Goal: Task Accomplishment & Management: Manage account settings

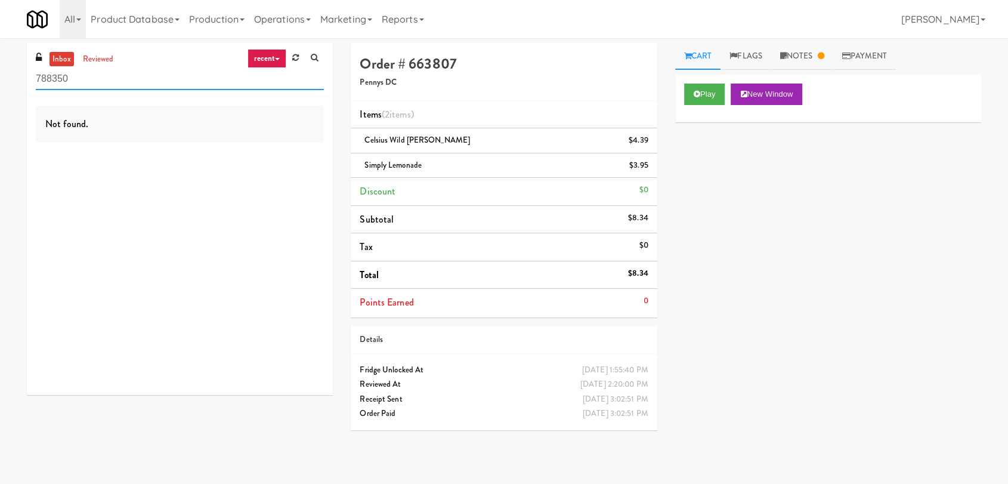
drag, startPoint x: 160, startPoint y: 75, endPoint x: 0, endPoint y: 77, distance: 160.4
click at [0, 77] on div "inbox reviewed recent all unclear take inventory issue suspicious failed recent…" at bounding box center [504, 261] width 1008 height 436
paste input "IKEA Burlington Store"
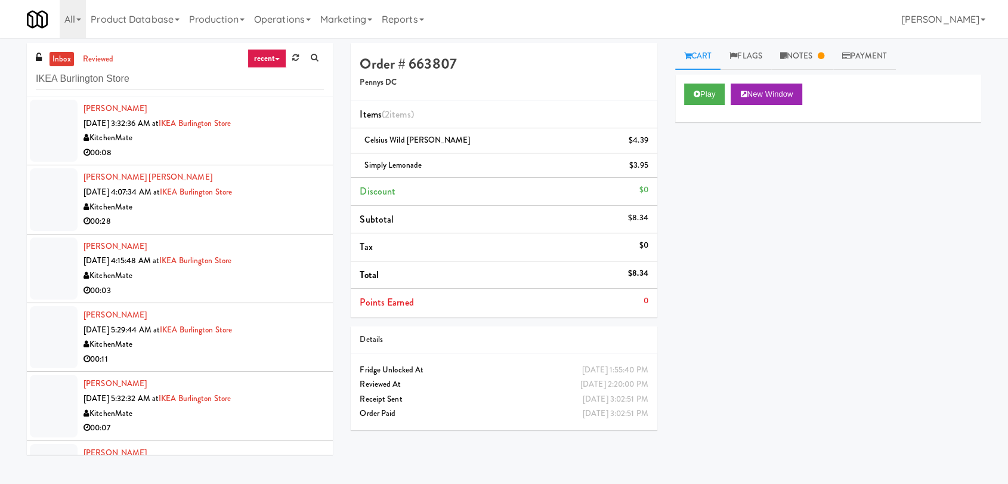
click at [257, 131] on div "KitchenMate" at bounding box center [203, 138] width 240 height 15
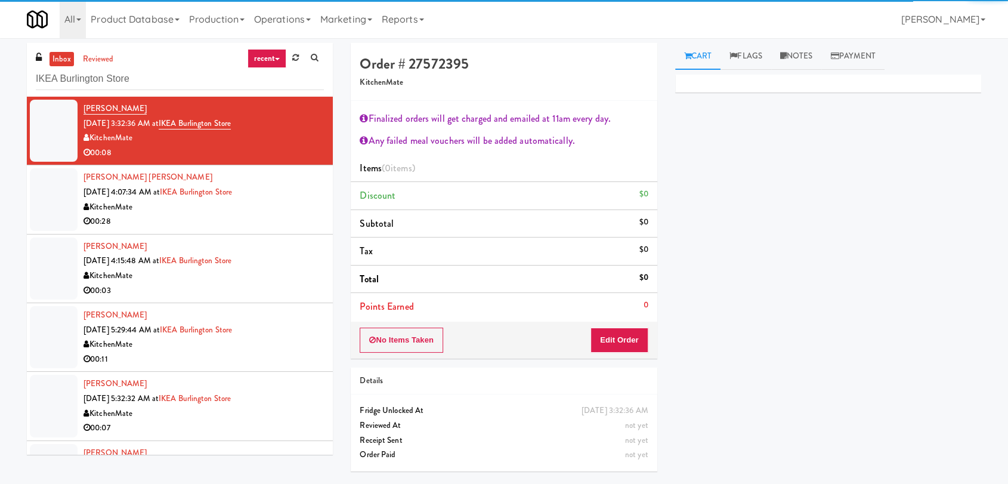
click at [302, 214] on div "00:28" at bounding box center [203, 221] width 240 height 15
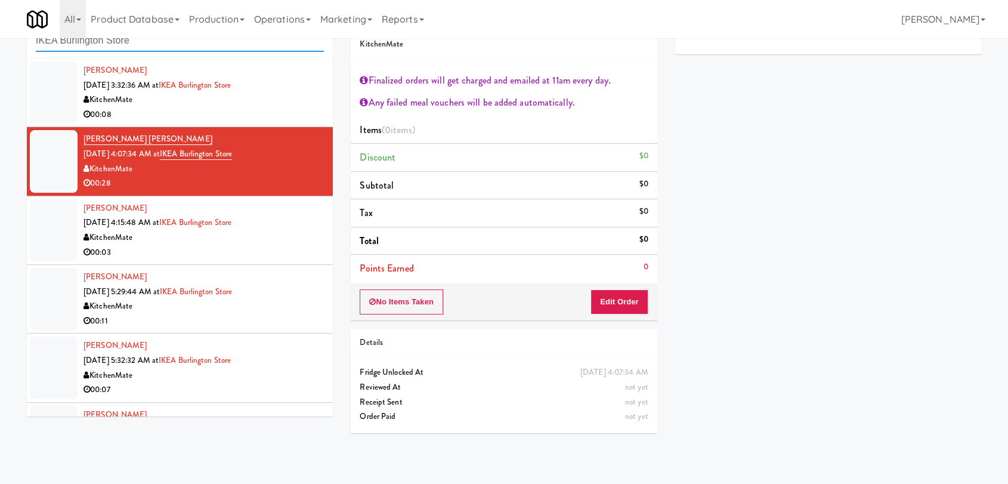
drag, startPoint x: 187, startPoint y: 47, endPoint x: 42, endPoint y: 44, distance: 144.4
click at [42, 44] on input "IKEA Burlington Store" at bounding box center [180, 41] width 288 height 22
paste input "[STREET_ADDRESS]"
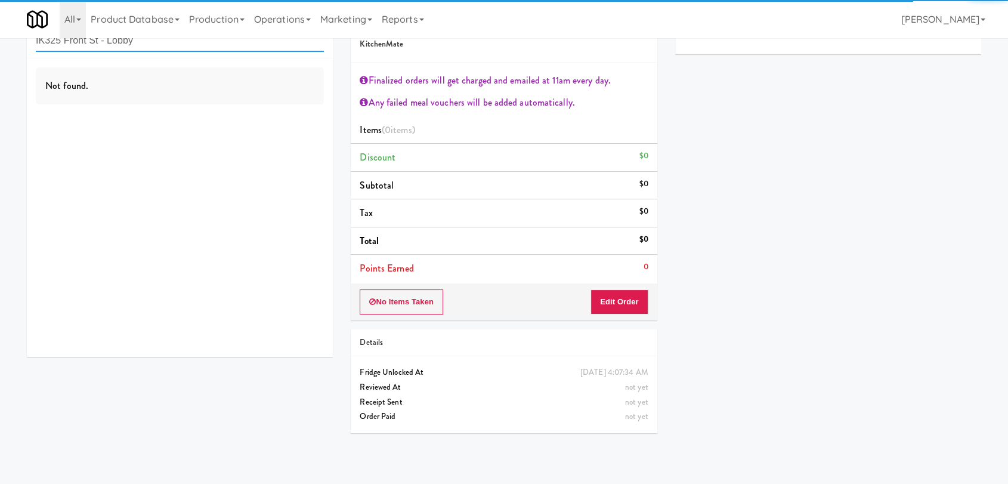
drag, startPoint x: 157, startPoint y: 46, endPoint x: 0, endPoint y: 26, distance: 158.7
click at [0, 26] on body "Okay Okay Select date: previous 2025-Sep next Su Mo Tu We Th Fr Sa 31 1 2 3 4 5…" at bounding box center [504, 242] width 1008 height 484
paste input "text"
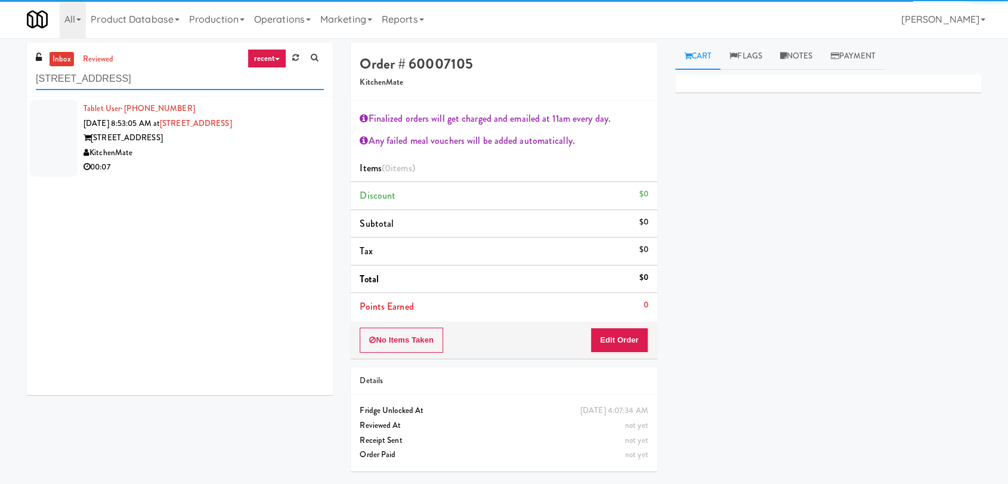
type input "325 Front St - Lobby"
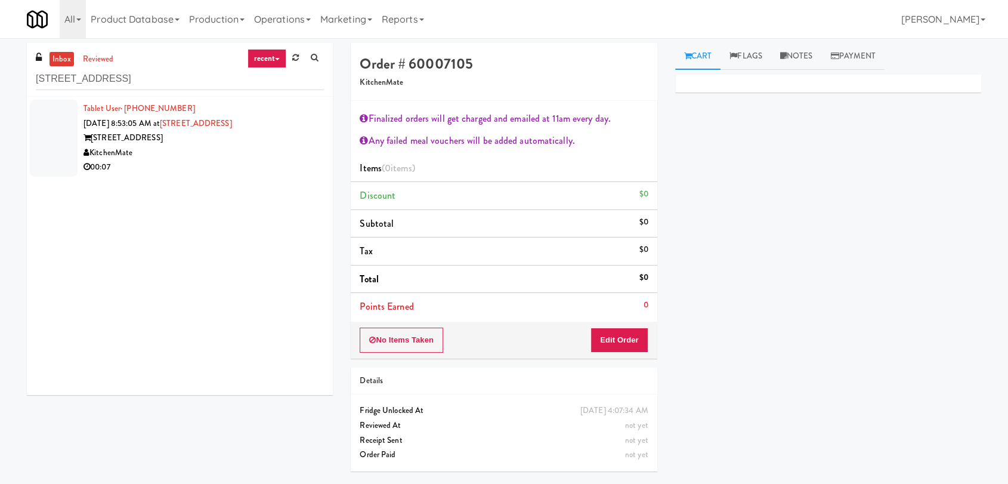
click at [225, 141] on div "325 Front St - Lobby" at bounding box center [203, 138] width 240 height 15
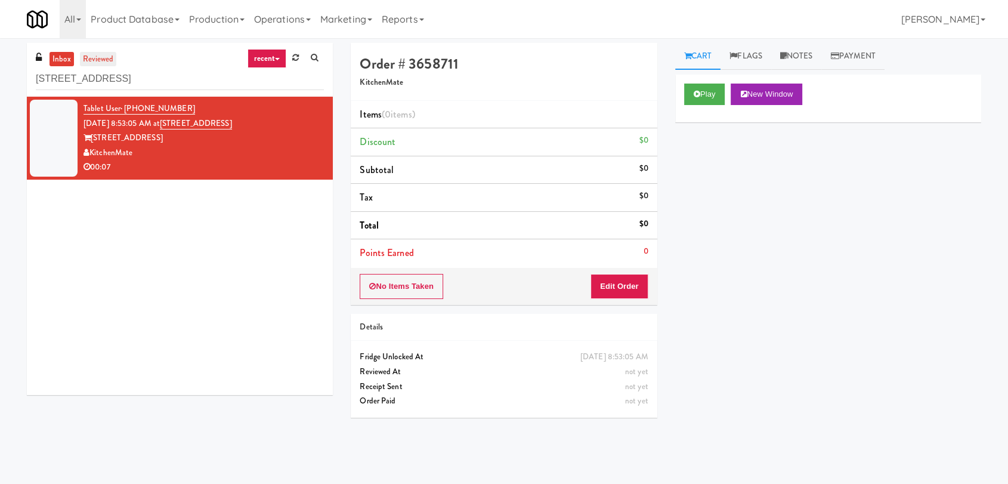
click at [95, 55] on link "reviewed" at bounding box center [98, 59] width 37 height 15
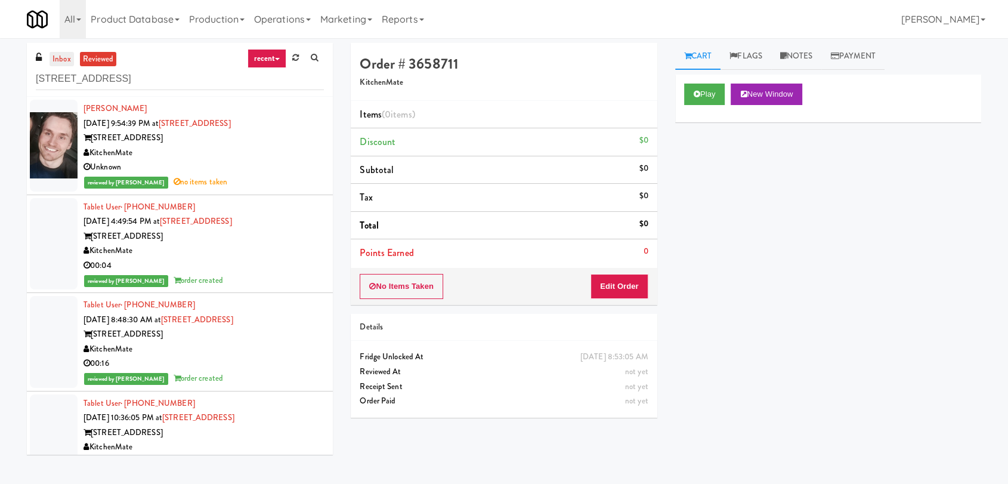
click at [64, 59] on link "inbox" at bounding box center [61, 59] width 24 height 15
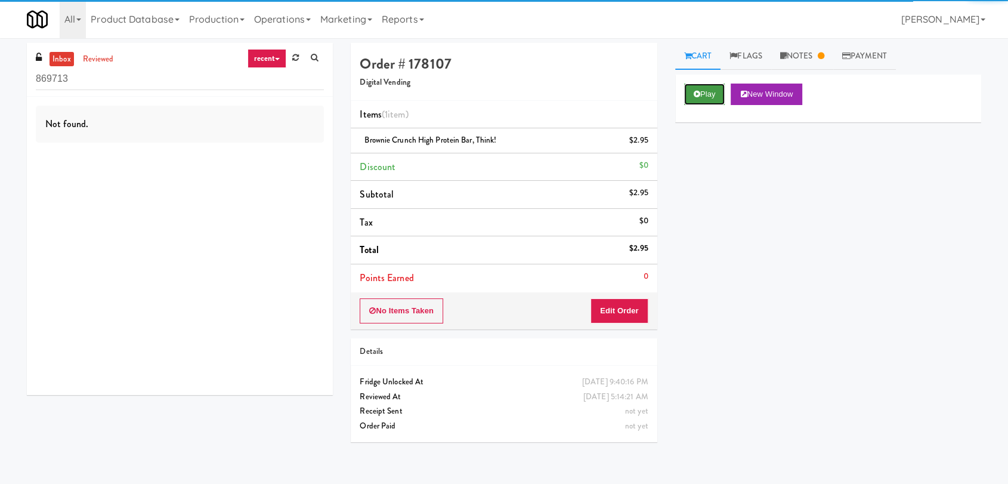
click at [708, 94] on button "Play" at bounding box center [704, 93] width 41 height 21
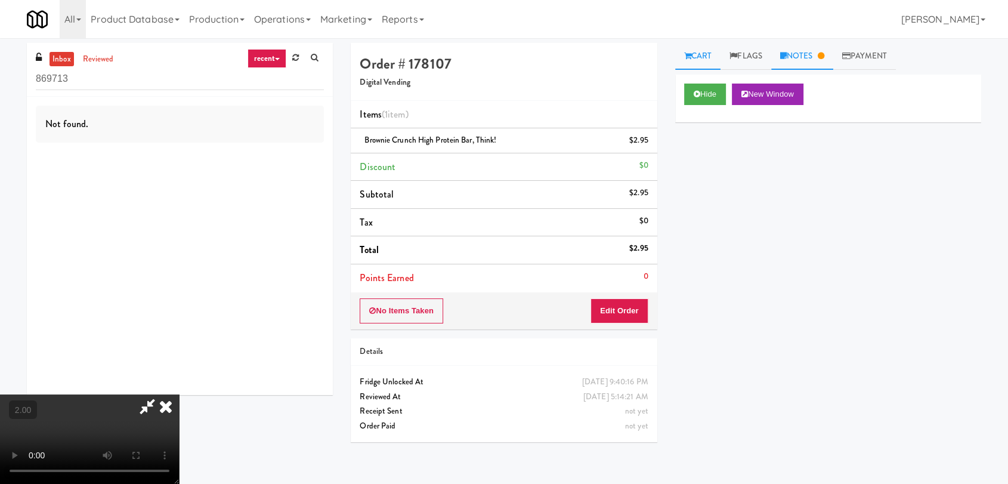
click at [804, 57] on link "Notes" at bounding box center [802, 56] width 62 height 27
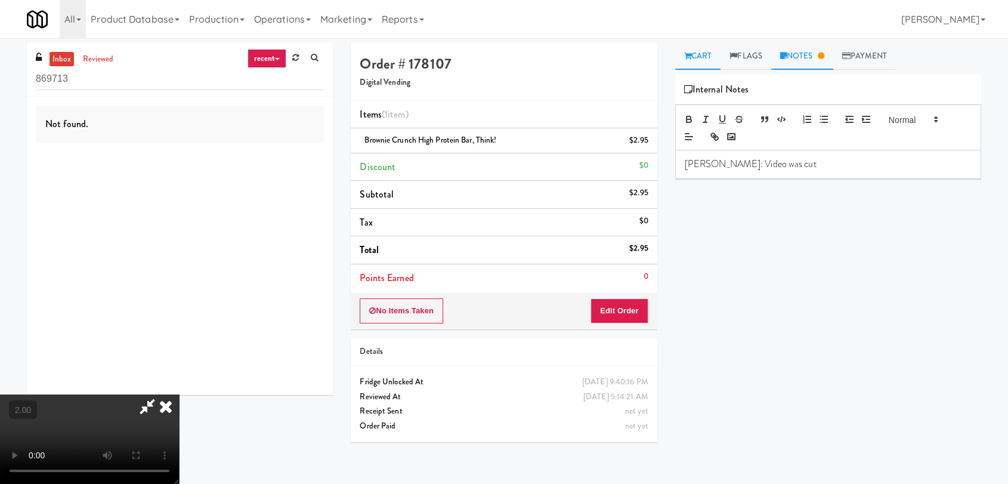
click at [707, 58] on link "Cart" at bounding box center [698, 56] width 46 height 27
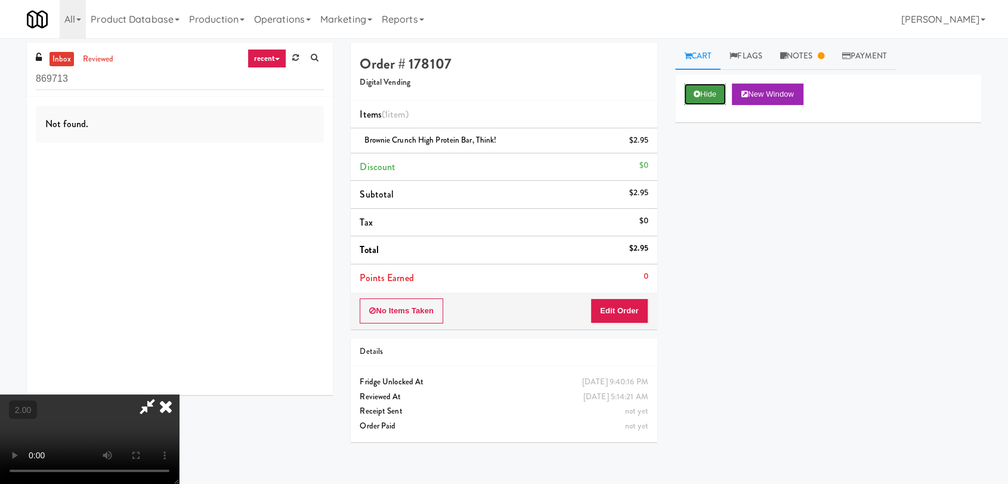
click at [701, 98] on button "Hide" at bounding box center [705, 93] width 42 height 21
drag, startPoint x: 555, startPoint y: 378, endPoint x: 631, endPoint y: 378, distance: 75.7
click at [631, 378] on div "Saturday, August 9th 2025 9:40:16 PM" at bounding box center [615, 381] width 66 height 15
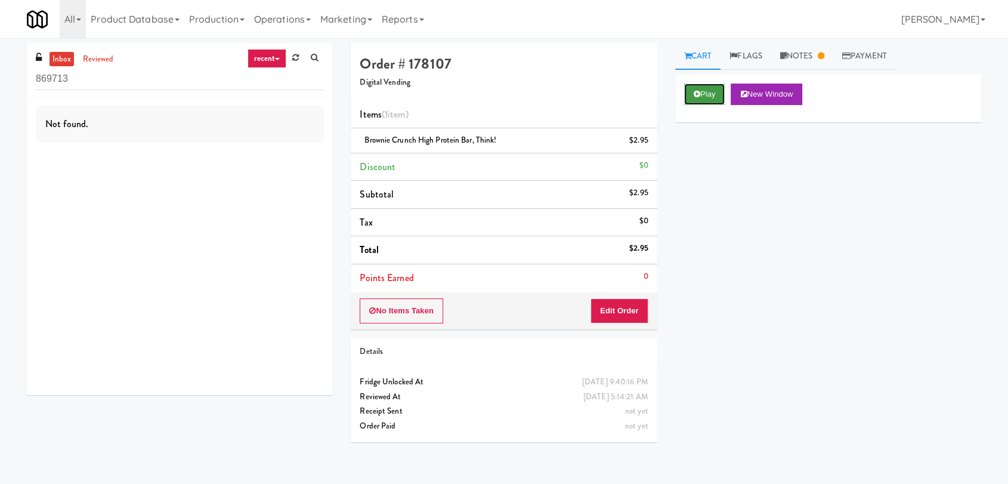
click at [702, 101] on button "Play" at bounding box center [704, 93] width 41 height 21
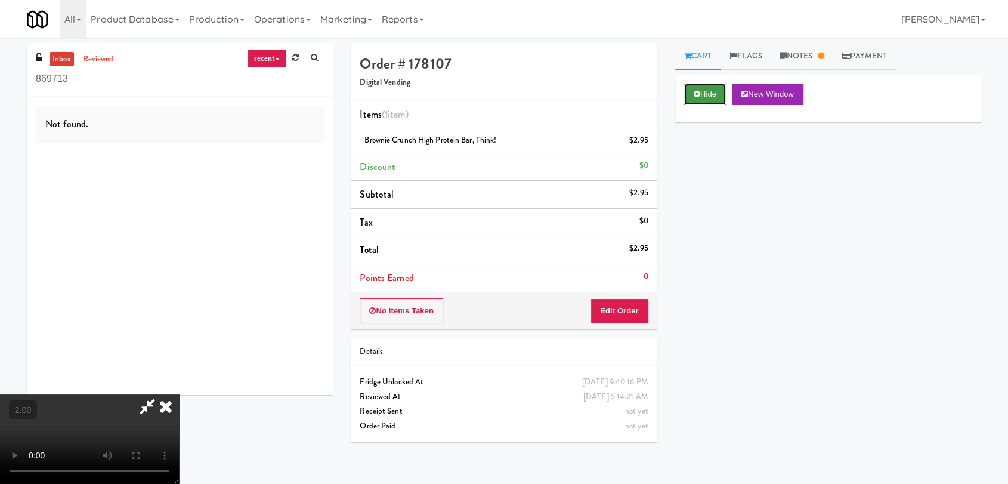
click at [722, 87] on button "Hide" at bounding box center [705, 93] width 42 height 21
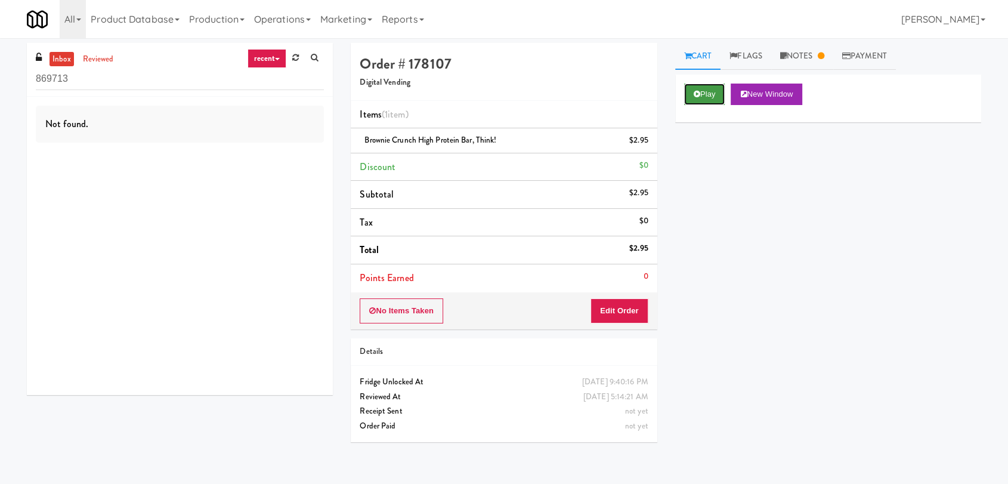
click at [722, 87] on button "Play" at bounding box center [704, 93] width 41 height 21
click at [706, 96] on button "Play" at bounding box center [704, 93] width 41 height 21
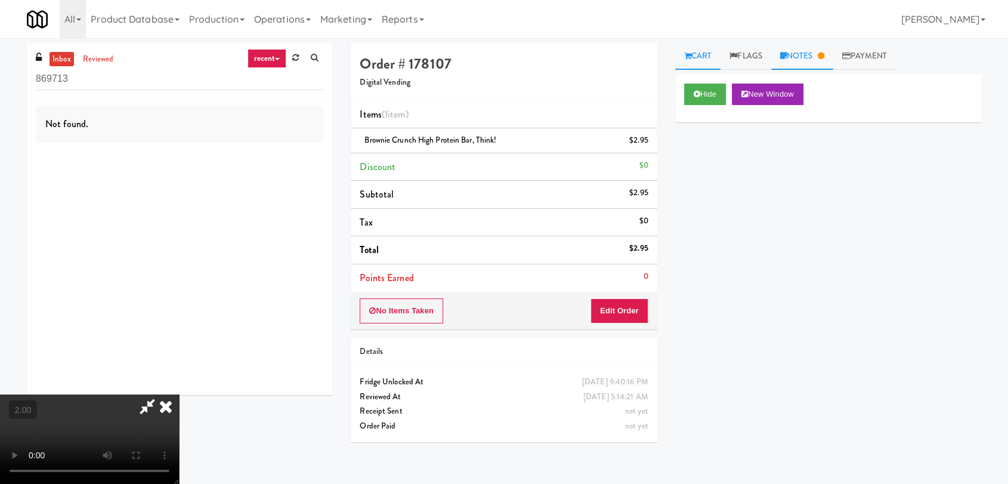
click at [822, 50] on link "Notes" at bounding box center [802, 56] width 62 height 27
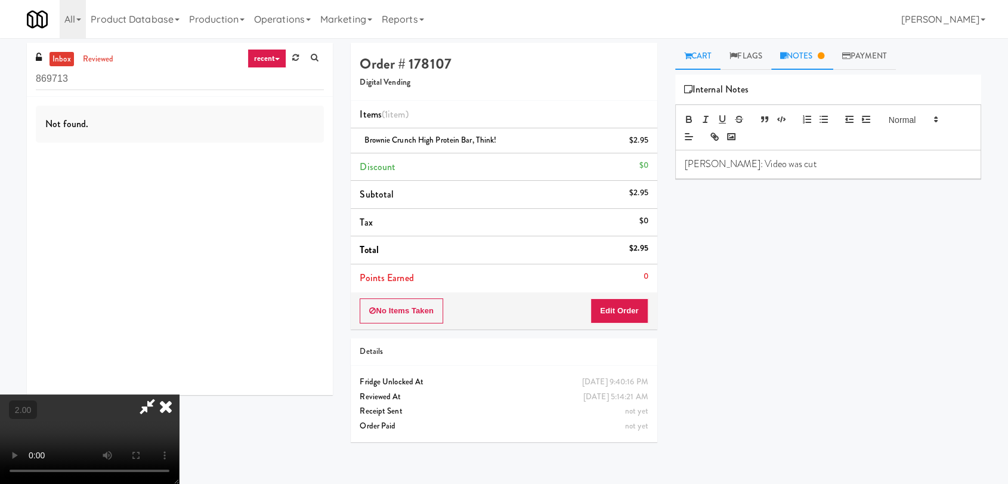
click at [698, 51] on link "Cart" at bounding box center [698, 56] width 46 height 27
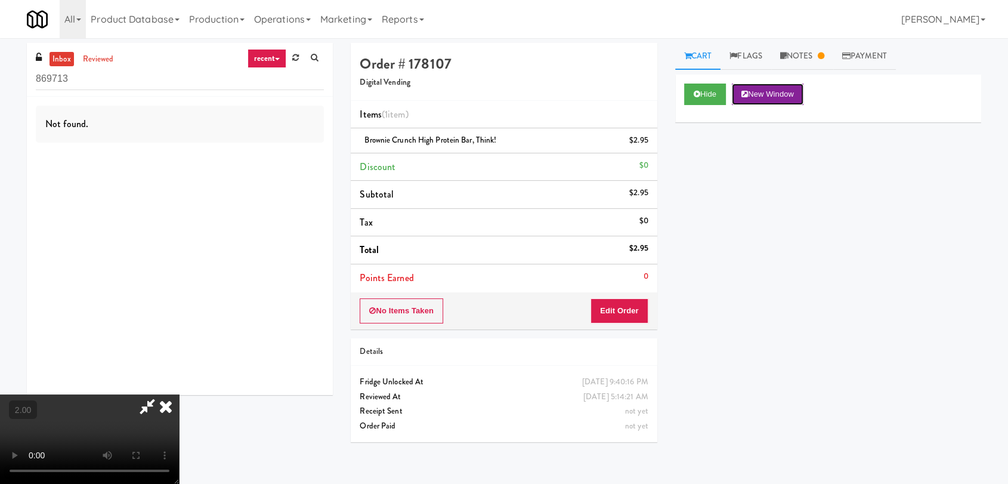
click at [767, 90] on button "New Window" at bounding box center [768, 93] width 72 height 21
paste input "Vista St. Clair - Cooler"
drag, startPoint x: 109, startPoint y: 77, endPoint x: 17, endPoint y: 76, distance: 92.4
click at [16, 76] on div "inbox reviewed recent all unclear take inventory issue suspicious failed recent…" at bounding box center [504, 261] width 1008 height 436
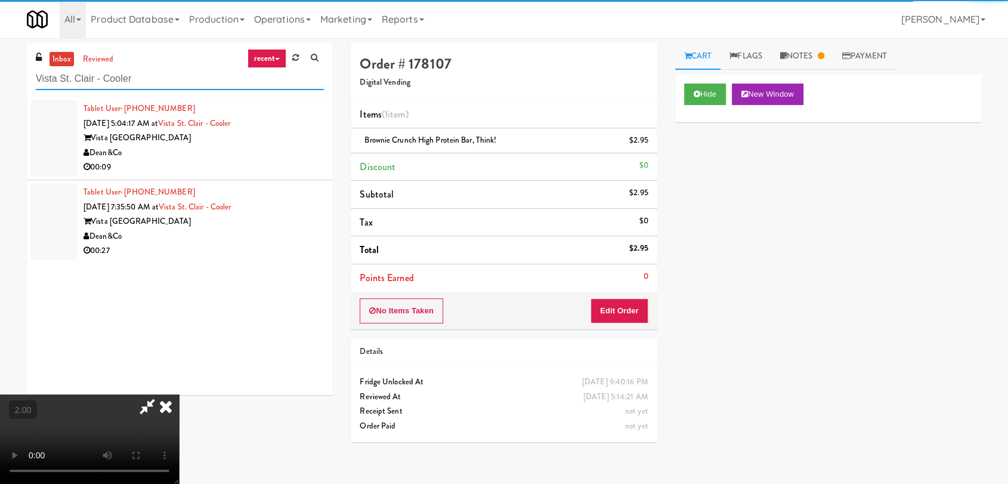
type input "Vista St. Clair - Cooler"
click at [231, 158] on div "Dean&Co" at bounding box center [203, 153] width 240 height 15
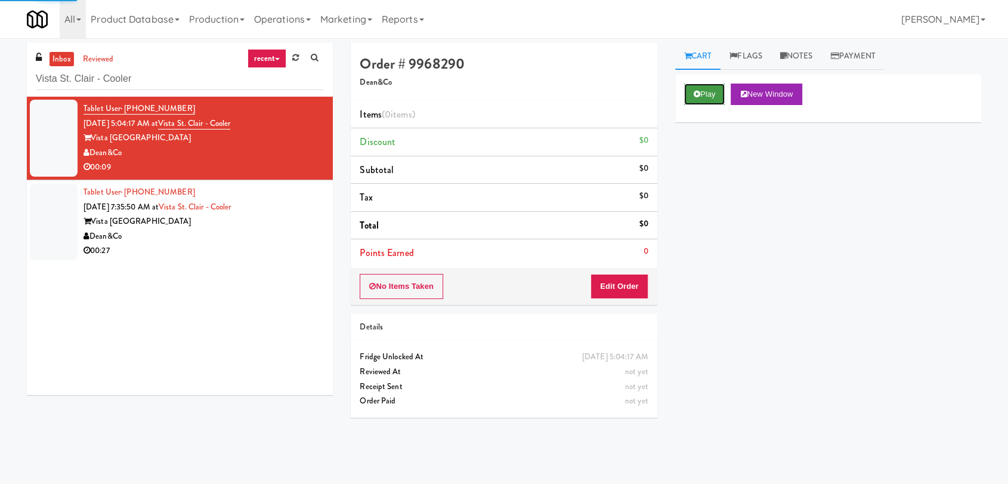
click at [721, 98] on button "Play" at bounding box center [704, 93] width 41 height 21
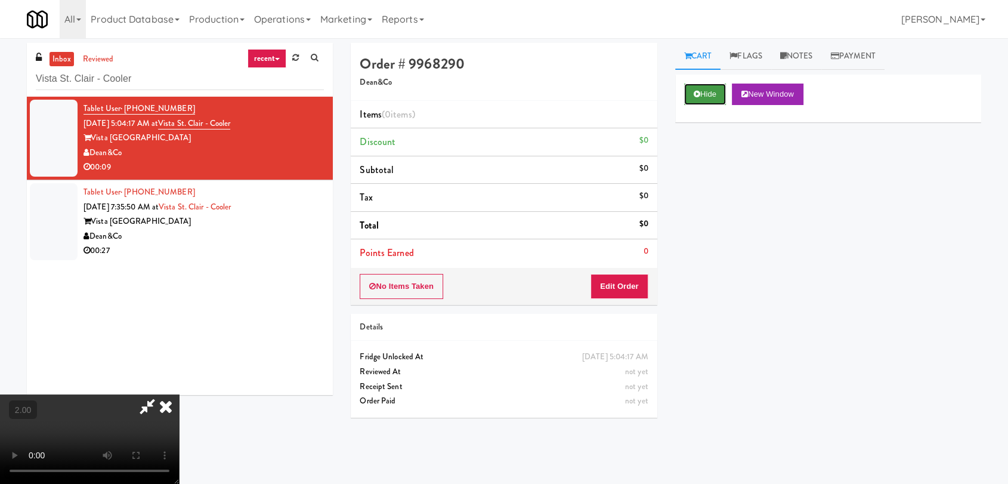
click at [701, 95] on button "Hide" at bounding box center [705, 93] width 42 height 21
drag, startPoint x: 132, startPoint y: 86, endPoint x: 0, endPoint y: 74, distance: 132.4
click at [0, 74] on div "inbox reviewed recent all unclear take inventory issue suspicious failed recent…" at bounding box center [504, 261] width 1008 height 436
paste input "Cirrus - Pantry - Left"
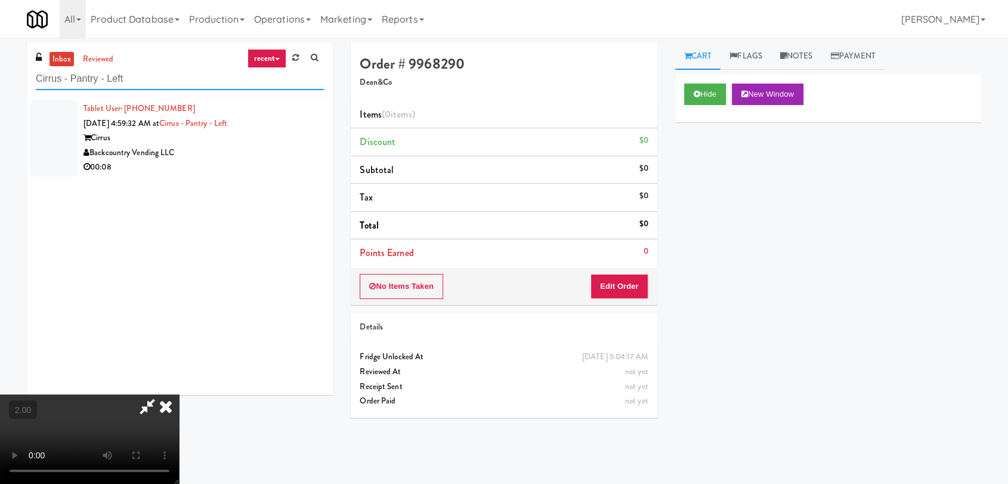
type input "Cirrus - Pantry - Left"
drag, startPoint x: 240, startPoint y: 181, endPoint x: 228, endPoint y: 177, distance: 12.1
click at [179, 394] on video at bounding box center [89, 438] width 179 height 89
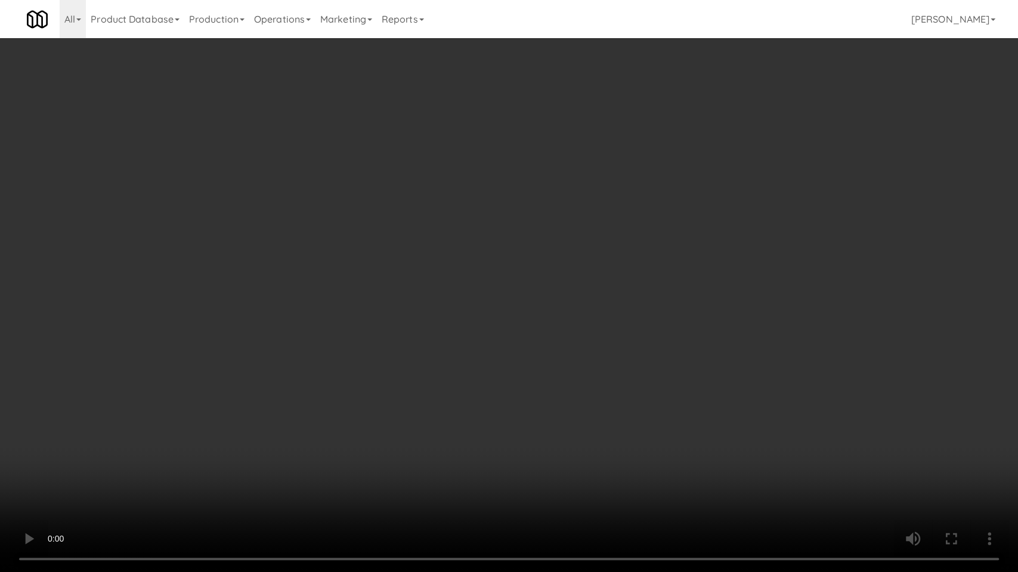
click at [290, 184] on video at bounding box center [509, 286] width 1018 height 572
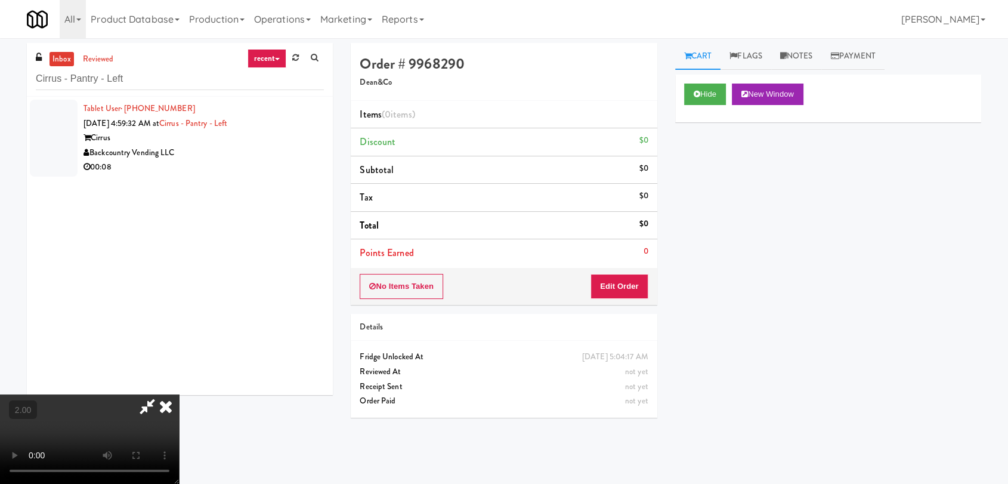
click at [260, 128] on div "Tablet User · (470) 767-1333 [DATE] 4:59:32 AM at Cirrus - Pantry - Left Cirrus…" at bounding box center [203, 137] width 240 height 73
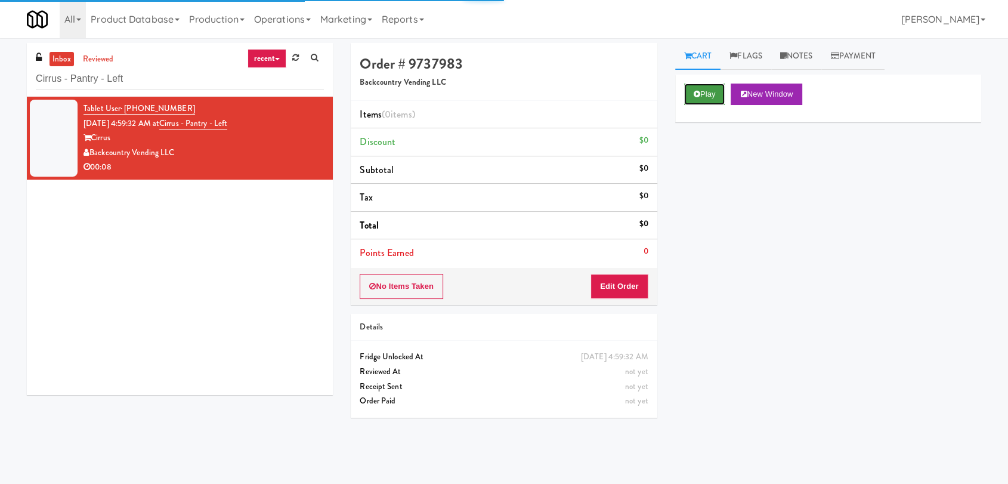
click at [708, 92] on button "Play" at bounding box center [704, 93] width 41 height 21
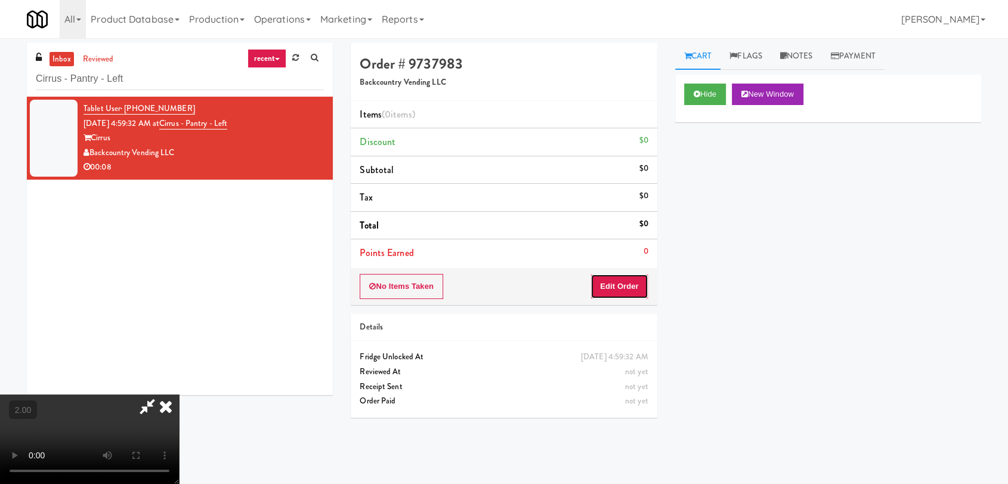
click at [631, 284] on button "Edit Order" at bounding box center [619, 286] width 58 height 25
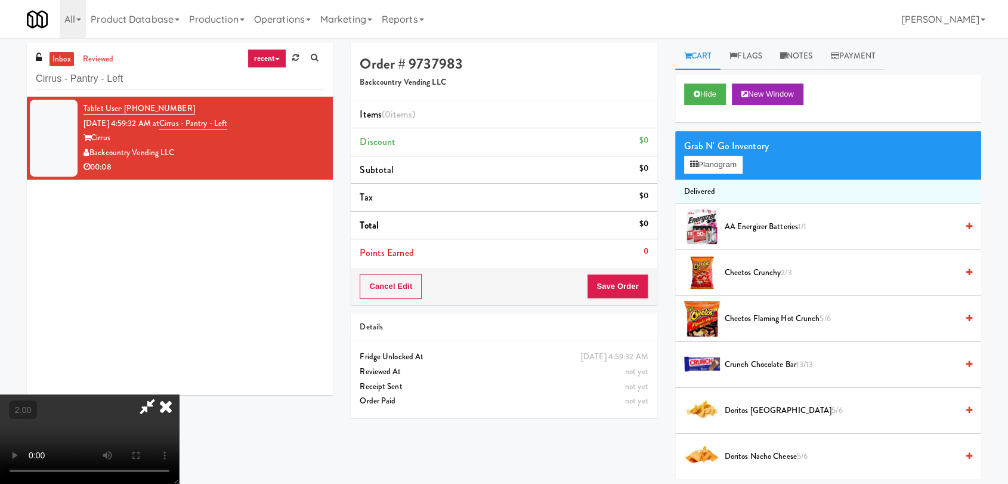
click at [120, 421] on video at bounding box center [89, 438] width 179 height 89
click at [716, 94] on button "Hide" at bounding box center [705, 93] width 42 height 21
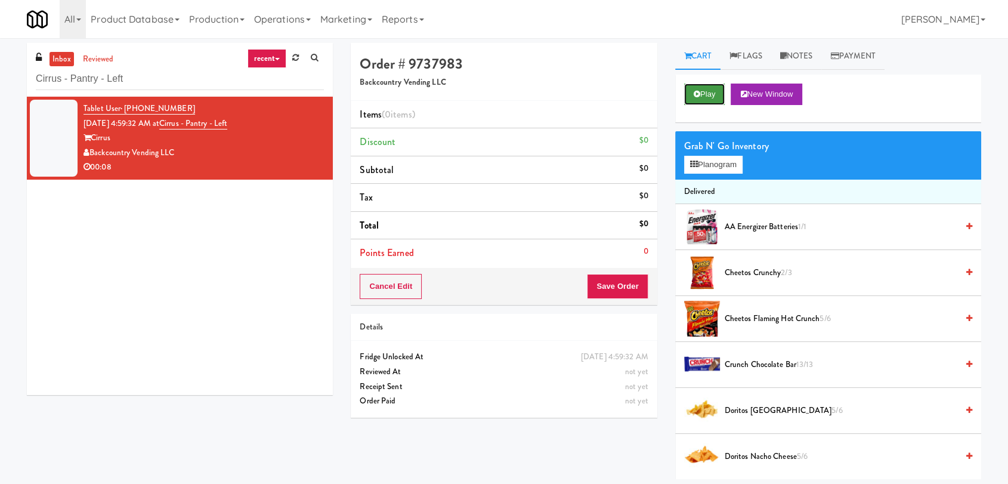
click at [710, 94] on button "Play" at bounding box center [704, 93] width 41 height 21
